Goal: Task Accomplishment & Management: Complete application form

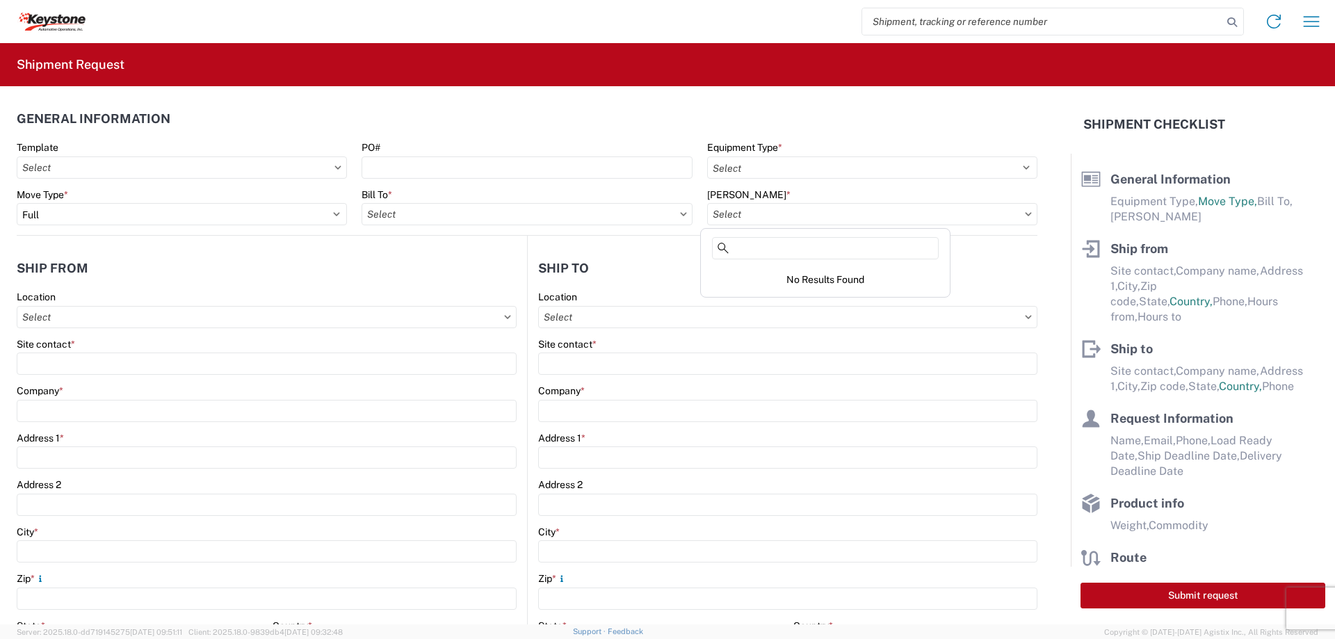
select select "FULL"
select select "US"
select select "LBS"
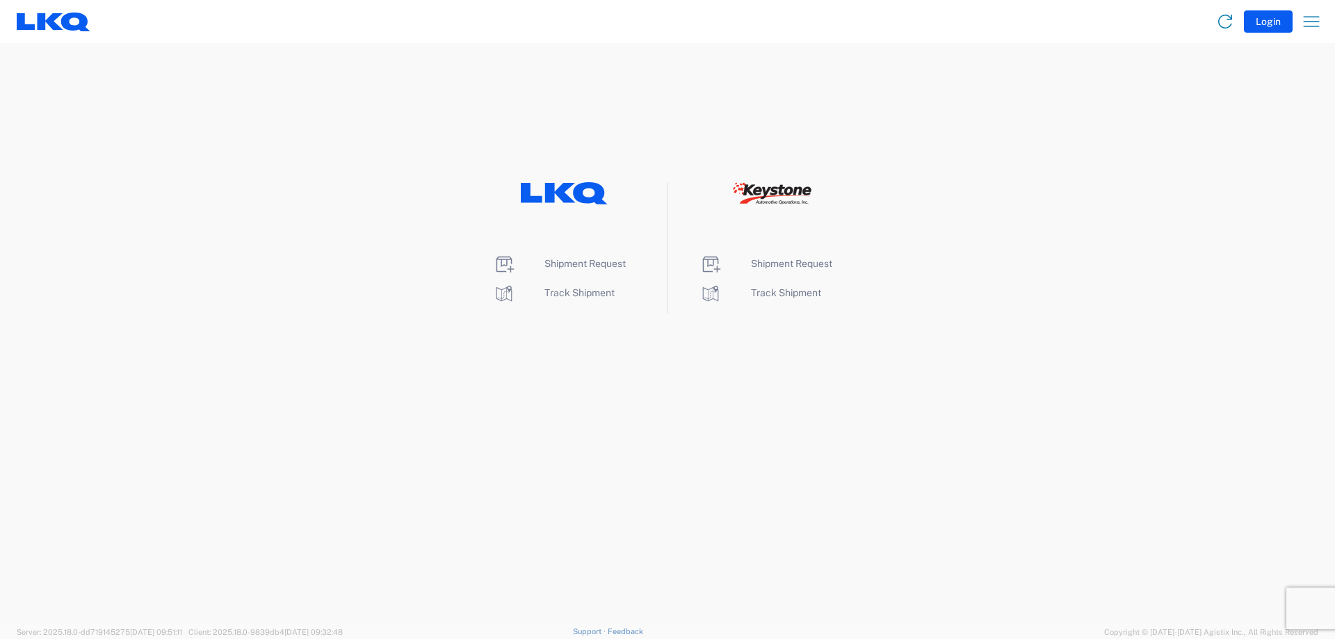
click at [1260, 168] on agx-landing-component "Shipment Request Track Shipment Shipment Request Track Shipment" at bounding box center [667, 333] width 1335 height 581
